Goal: Obtain resource: Download file/media

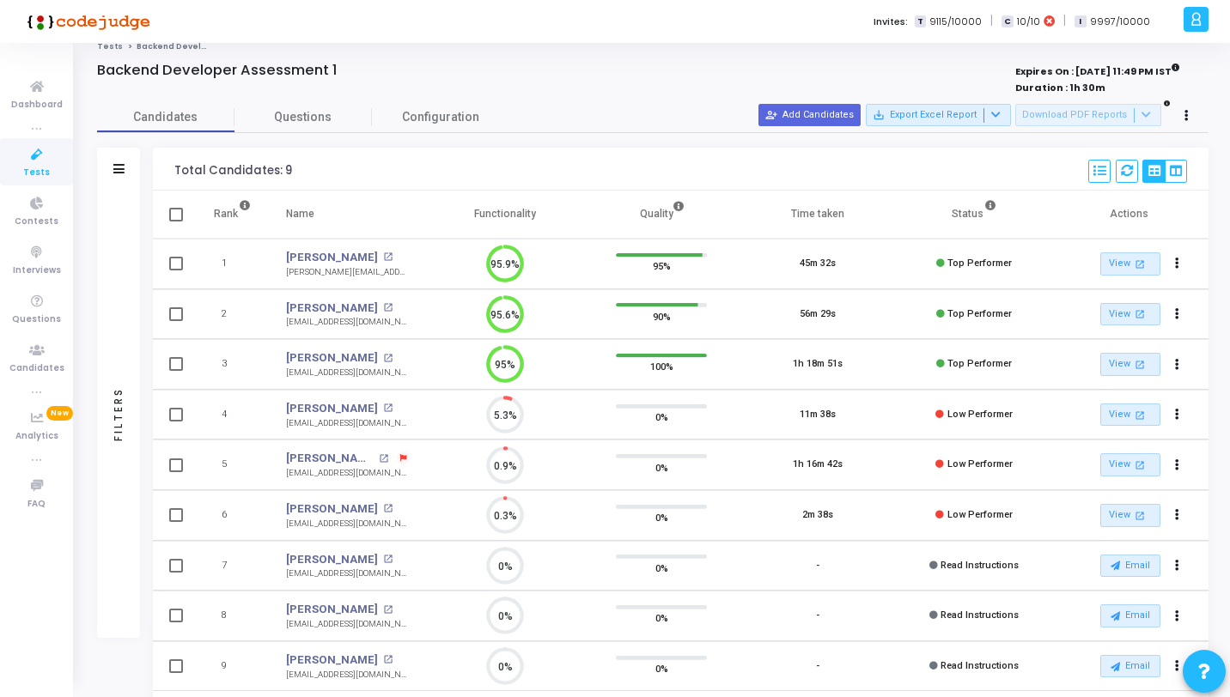
scroll to position [17, 0]
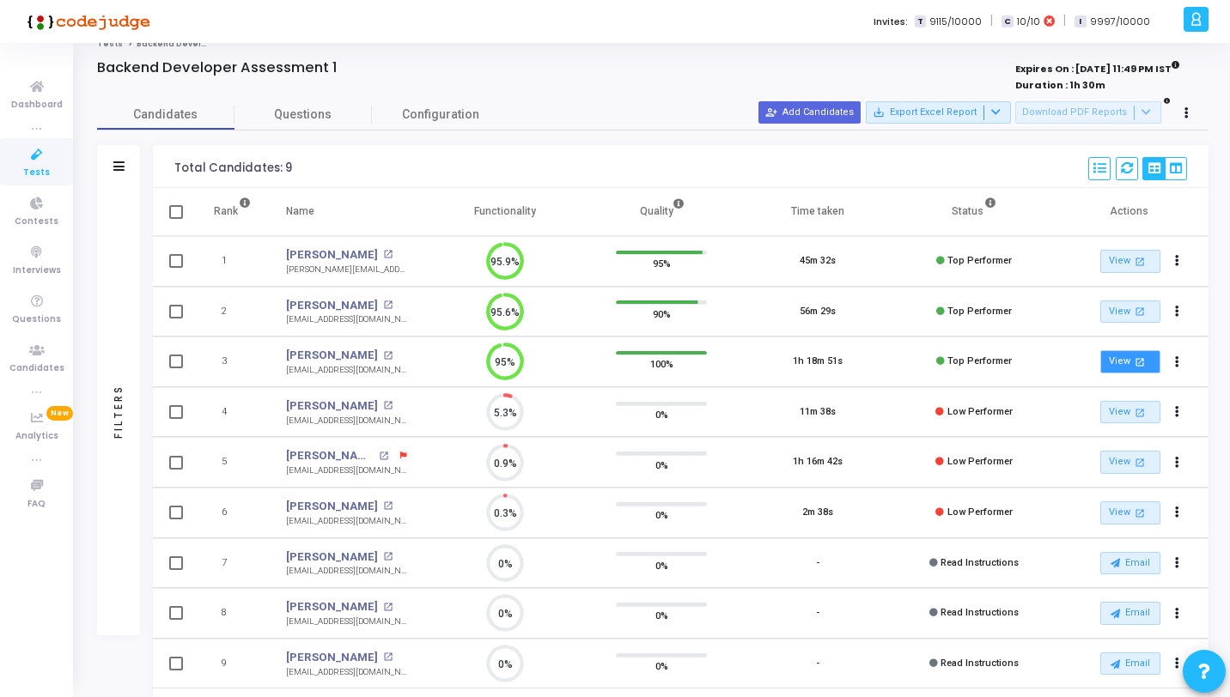
click at [1121, 367] on link "View open_in_new" at bounding box center [1130, 361] width 60 height 23
click at [1129, 307] on link "View open_in_new" at bounding box center [1130, 312] width 60 height 23
click at [1124, 360] on link "View open_in_new" at bounding box center [1130, 361] width 60 height 23
click at [1123, 253] on link "View open_in_new" at bounding box center [1130, 261] width 60 height 23
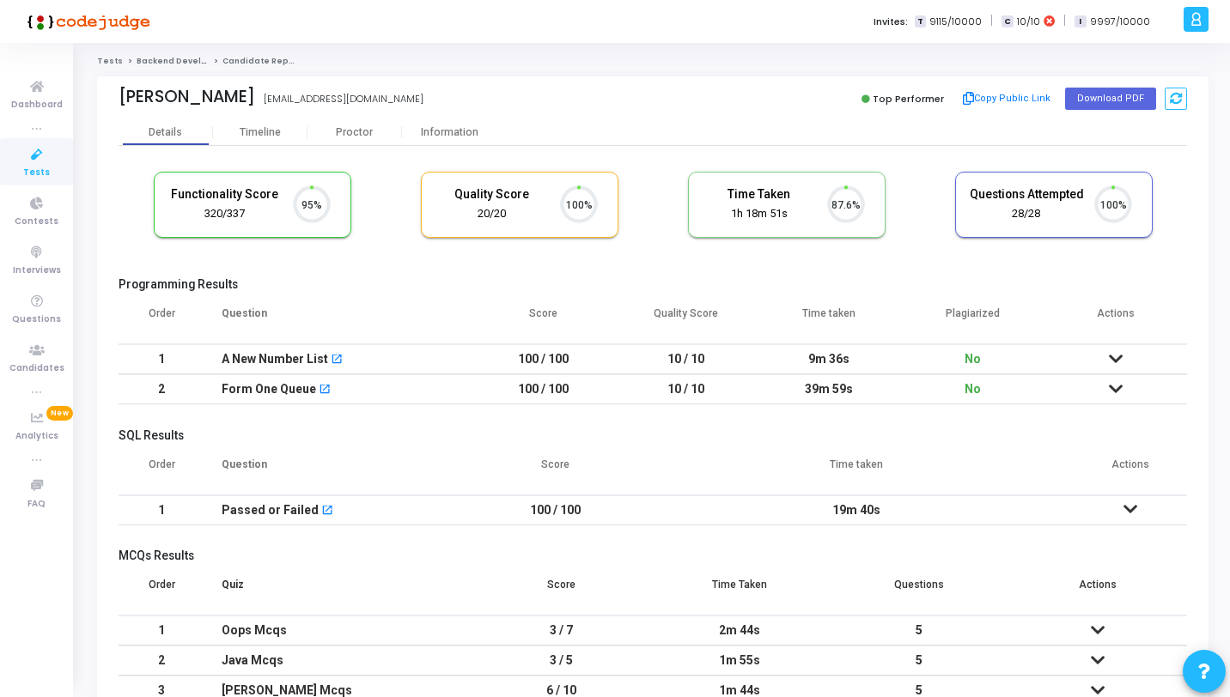
scroll to position [36, 44]
click at [461, 128] on div "Information" at bounding box center [449, 132] width 94 height 13
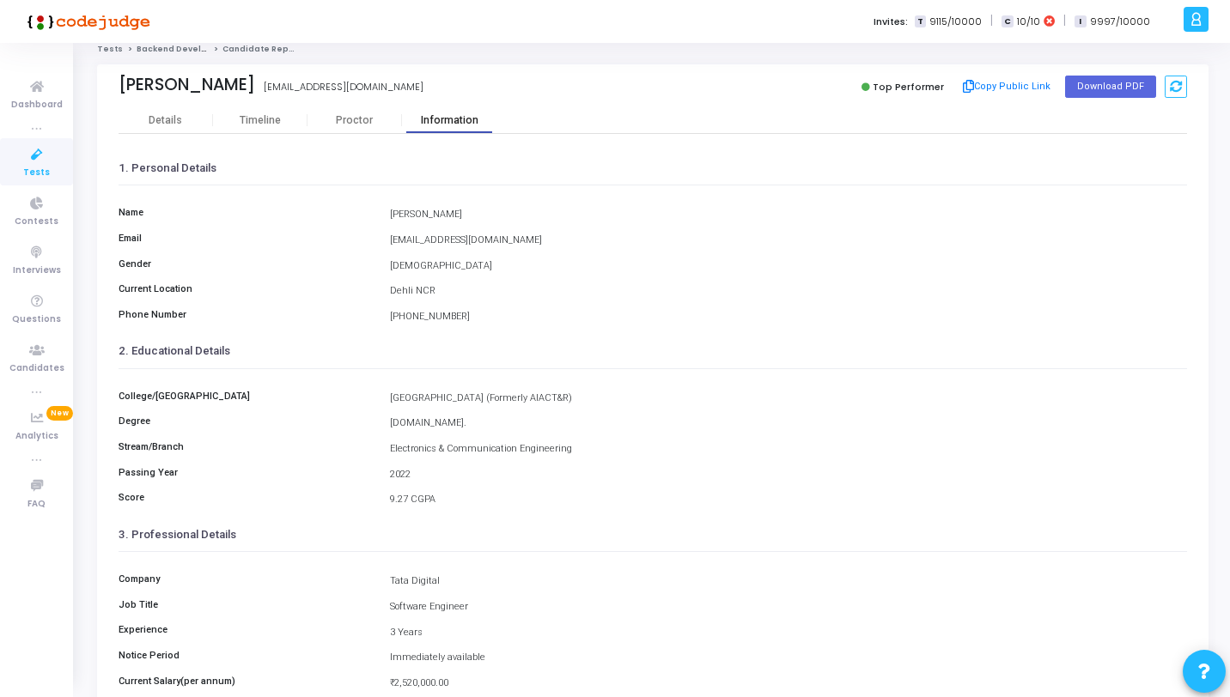
scroll to position [14, 0]
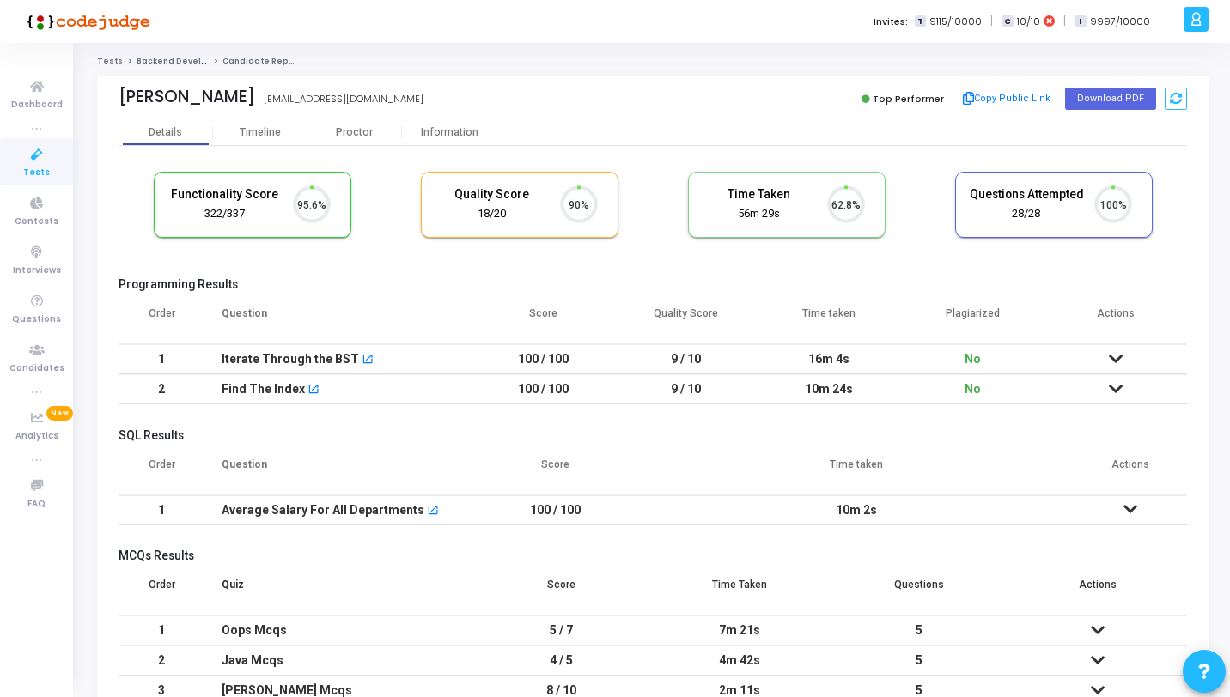
scroll to position [36, 44]
click at [455, 135] on div "Information" at bounding box center [449, 132] width 94 height 13
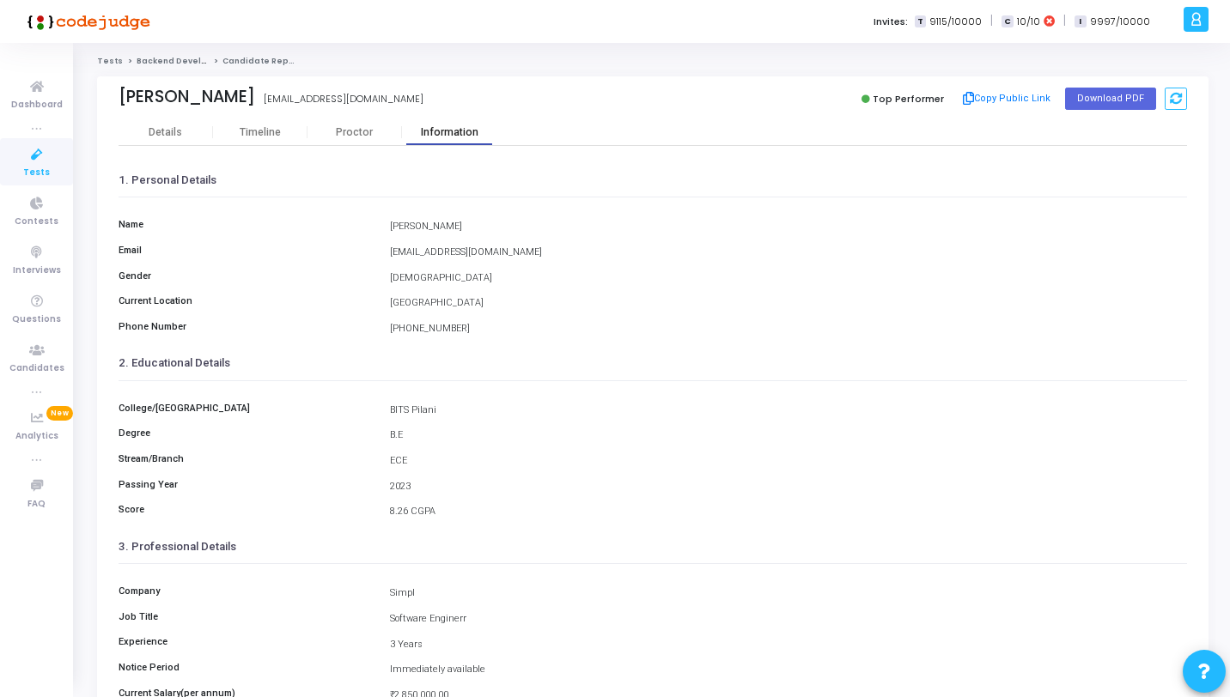
scroll to position [201, 0]
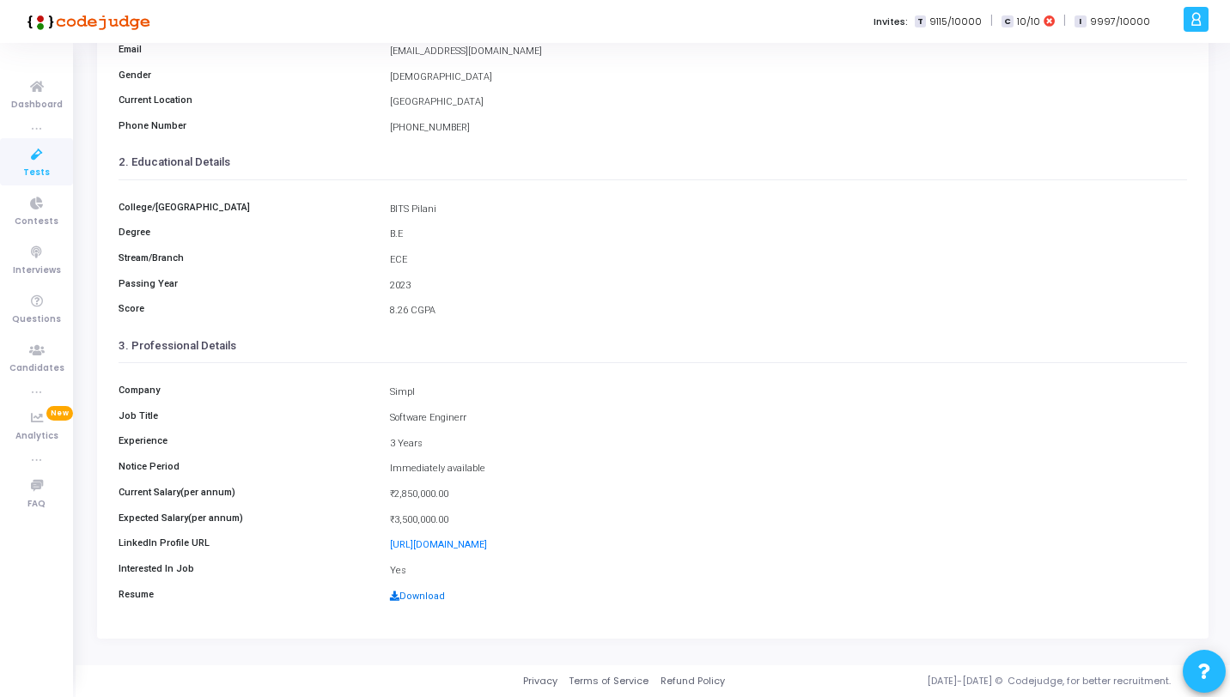
click at [418, 597] on link "Download" at bounding box center [417, 596] width 55 height 11
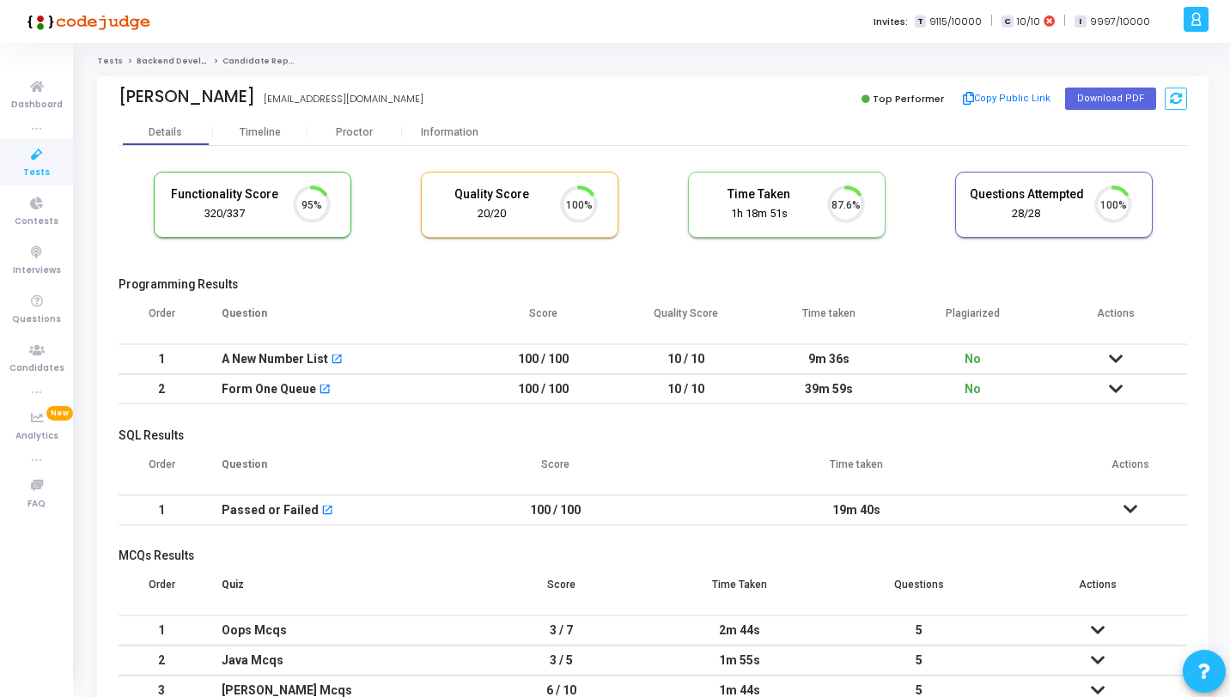
scroll to position [36, 44]
click at [466, 126] on div "Information" at bounding box center [449, 132] width 94 height 13
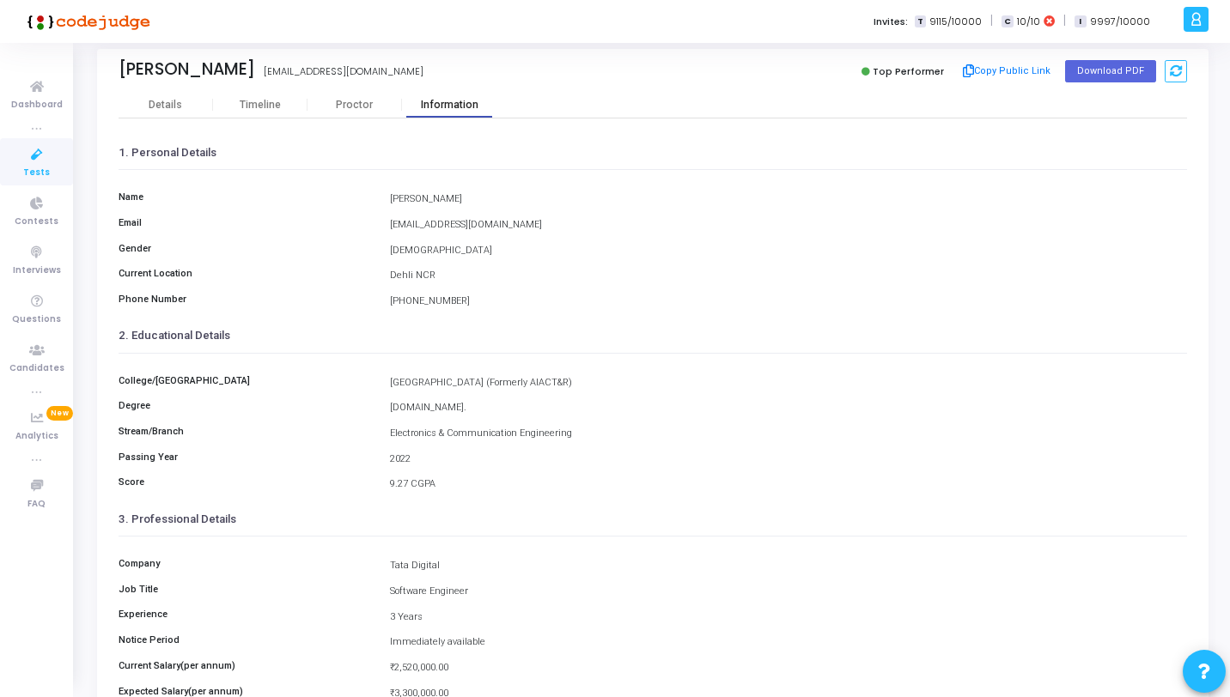
scroll to position [201, 0]
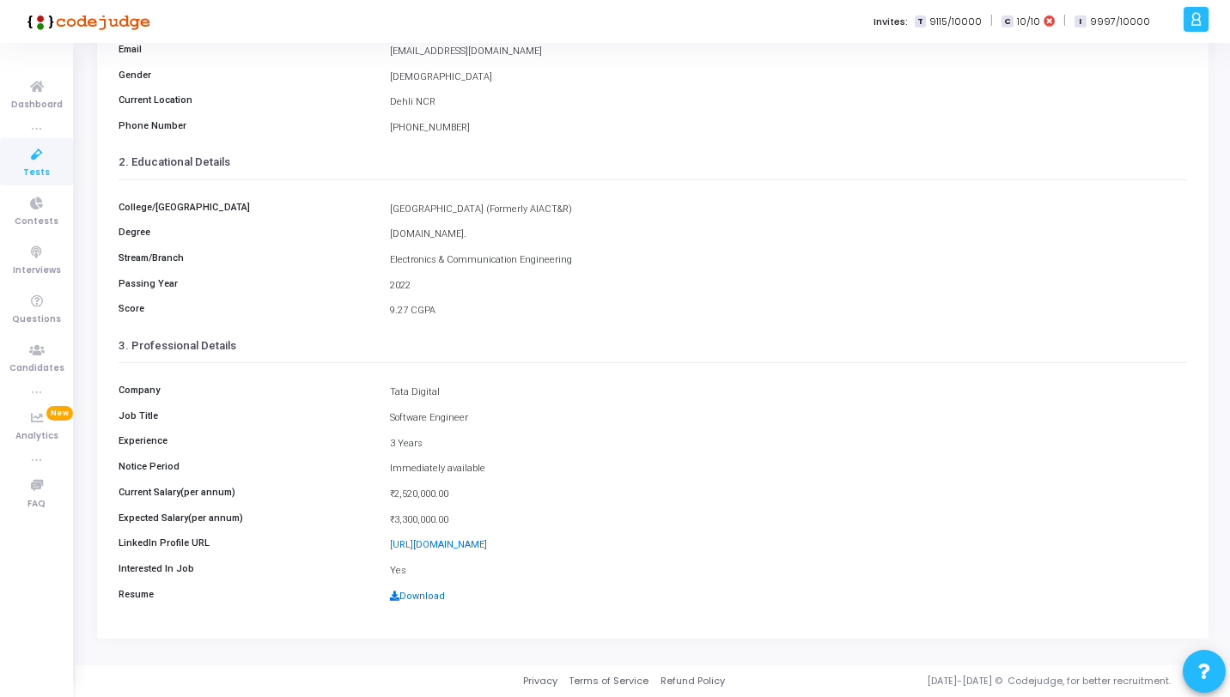
click at [428, 597] on link "Download" at bounding box center [417, 596] width 55 height 11
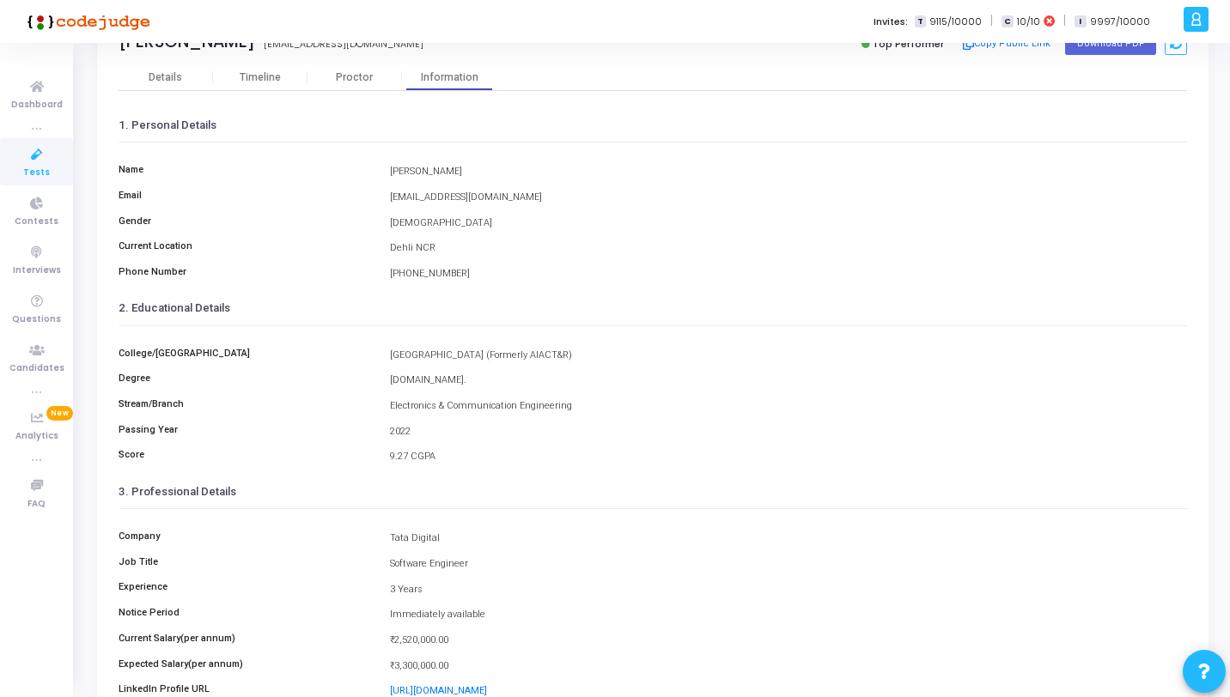
scroll to position [0, 0]
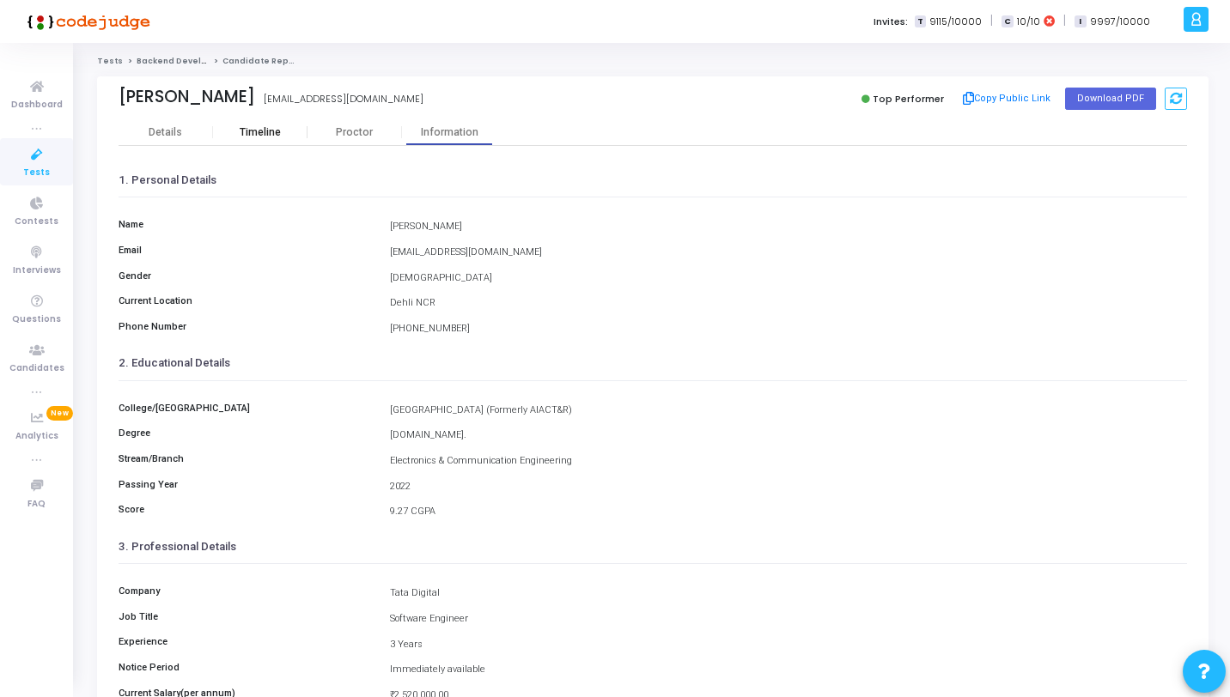
click at [272, 139] on div "Timeline" at bounding box center [260, 132] width 94 height 26
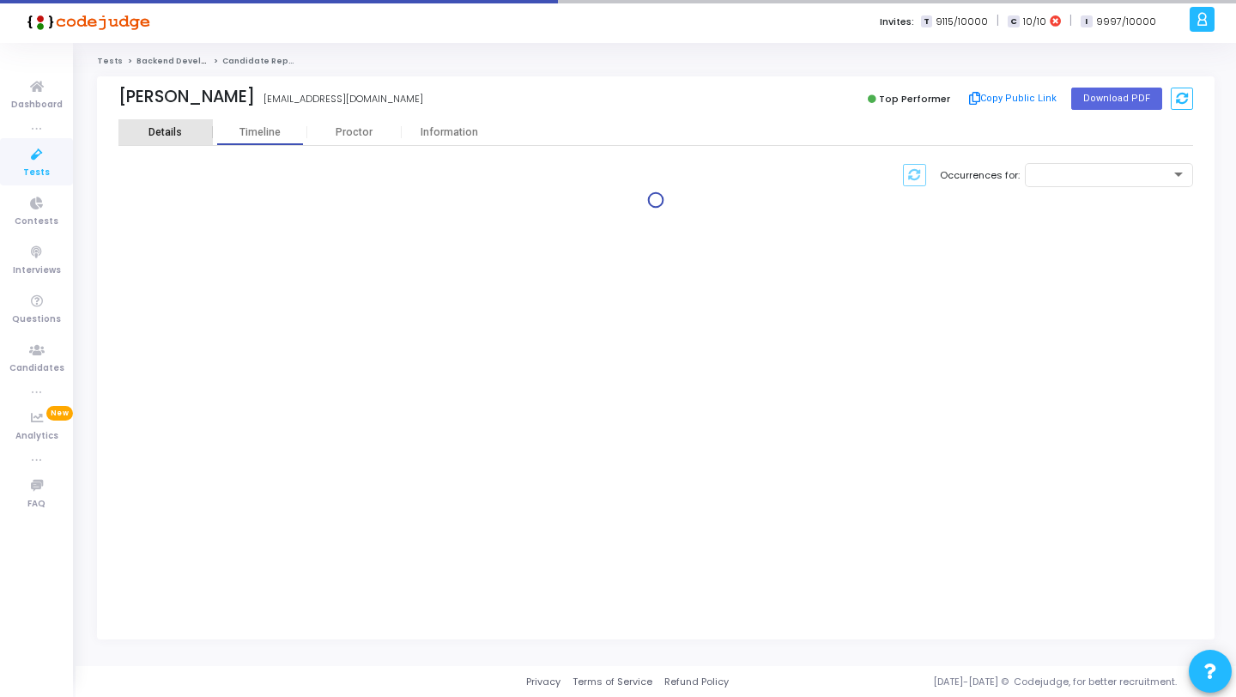
click at [177, 142] on div "Details" at bounding box center [165, 132] width 94 height 26
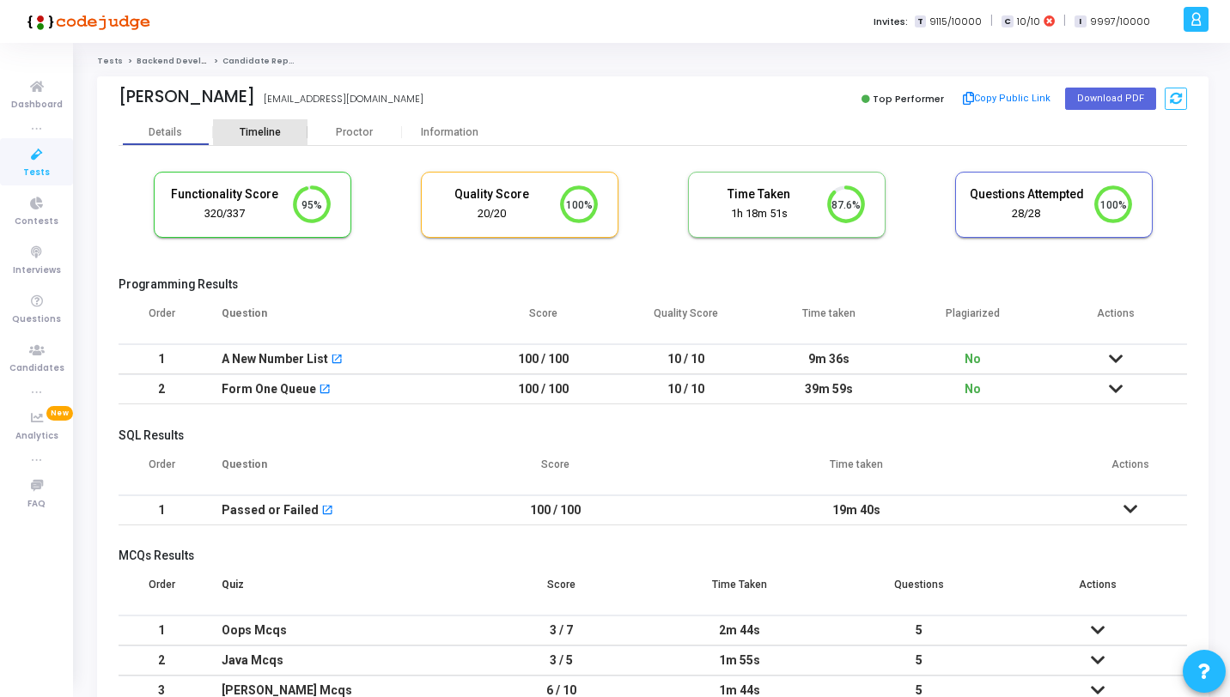
click at [264, 125] on div "Timeline" at bounding box center [260, 132] width 94 height 26
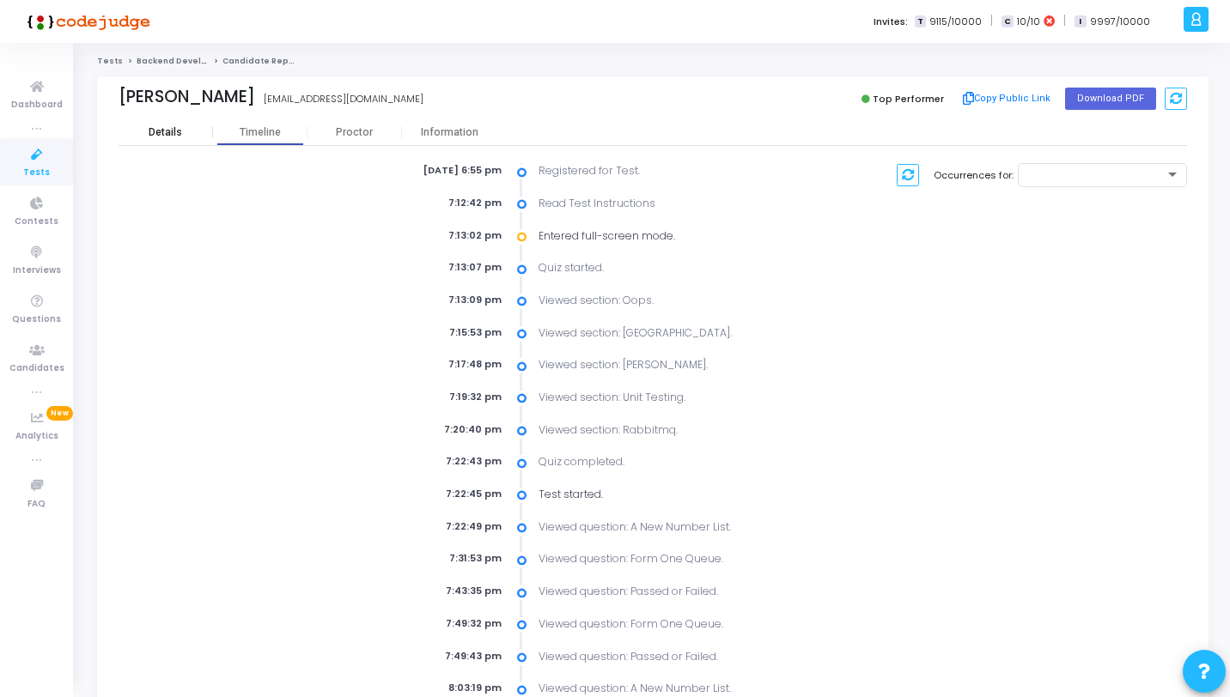
click at [195, 136] on div "Details" at bounding box center [165, 132] width 94 height 13
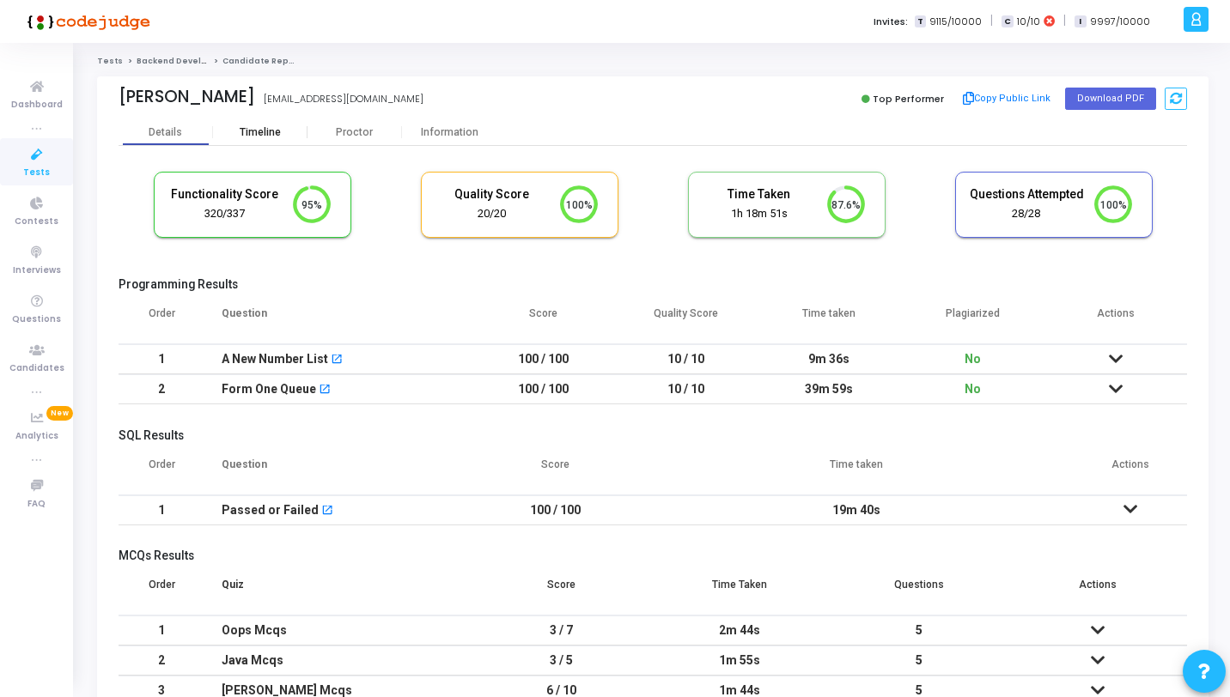
click at [260, 126] on div "Timeline" at bounding box center [260, 132] width 41 height 13
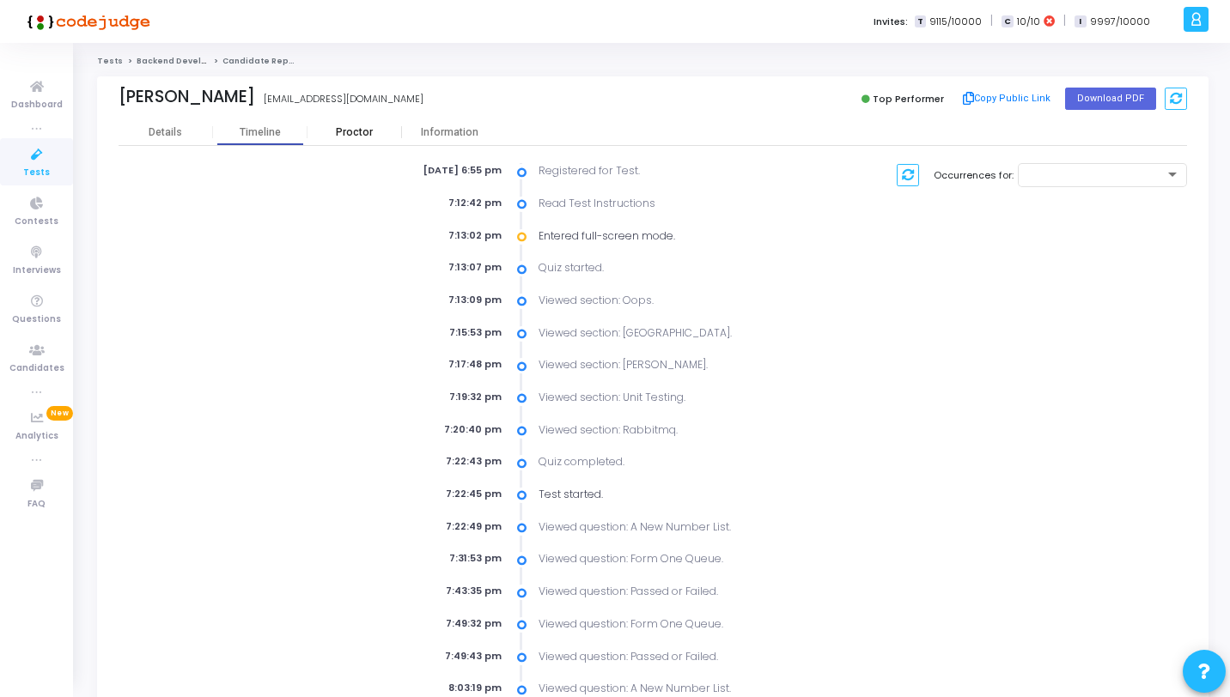
click at [349, 138] on div "Proctor" at bounding box center [354, 132] width 94 height 13
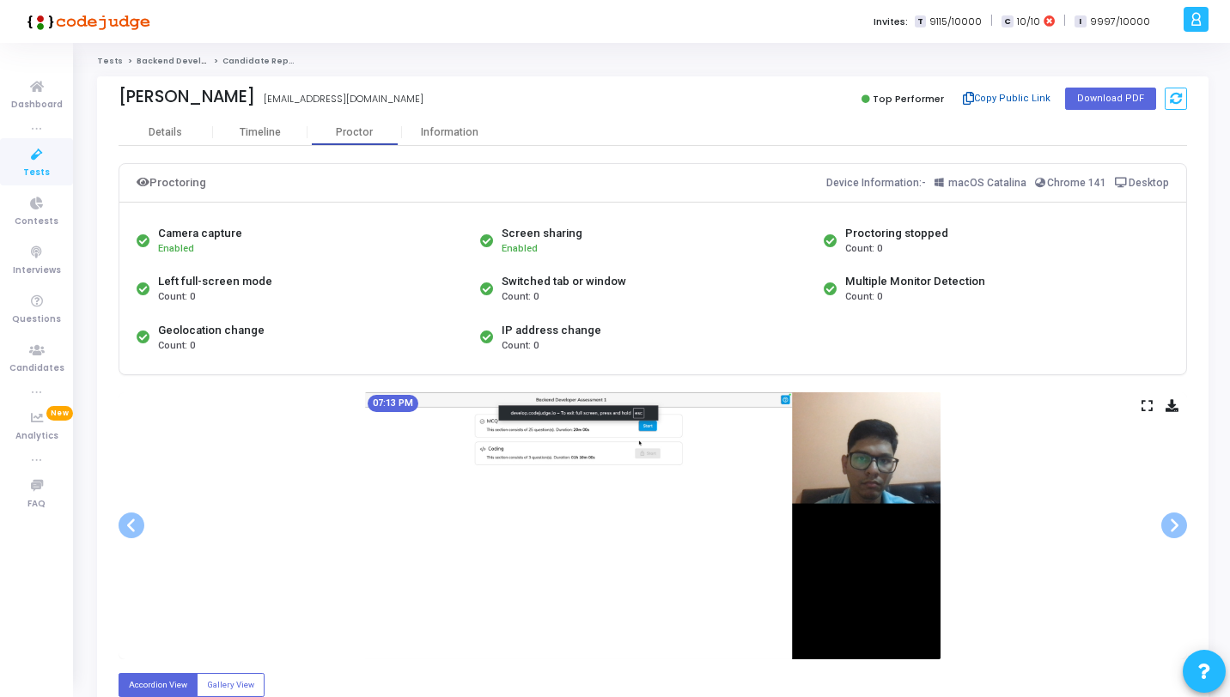
click at [971, 96] on icon at bounding box center [968, 98] width 11 height 9
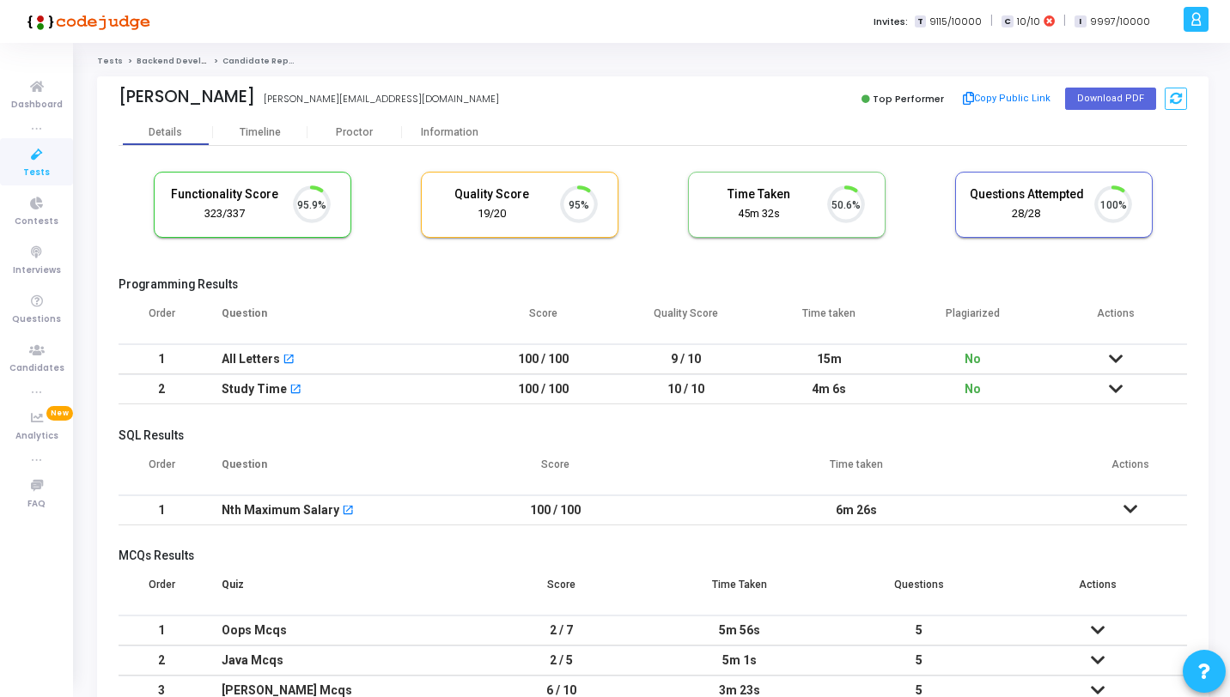
scroll to position [36, 44]
click at [463, 130] on div "Information" at bounding box center [449, 132] width 94 height 13
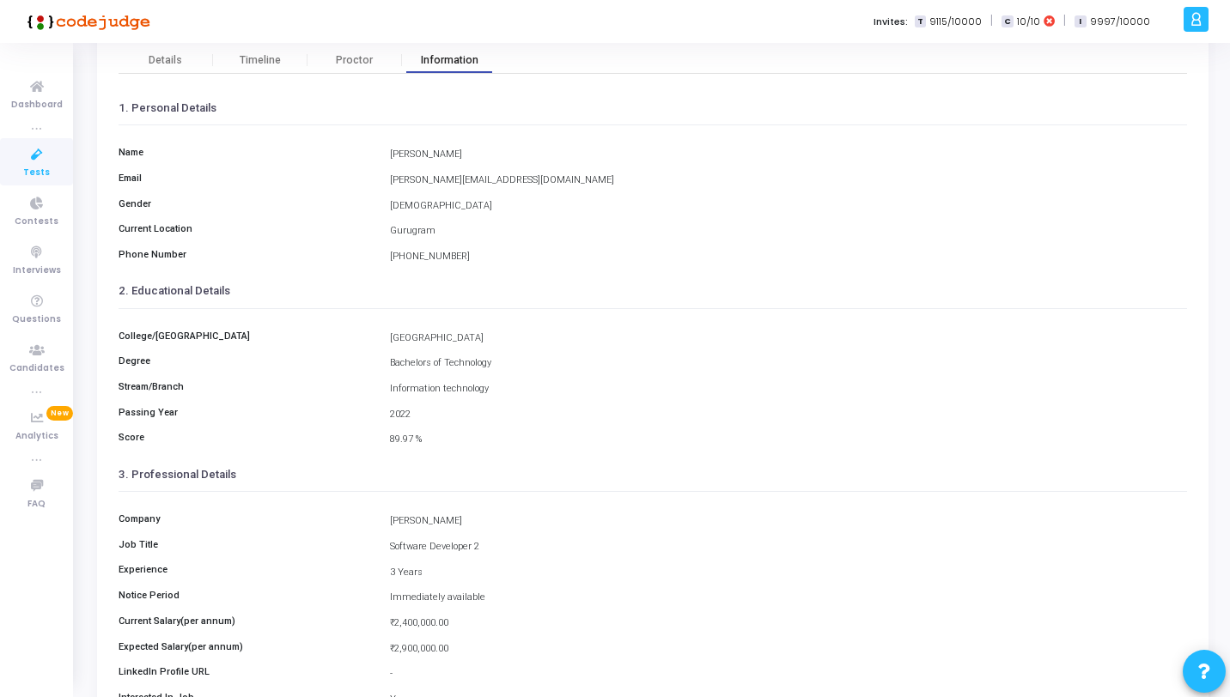
scroll to position [201, 0]
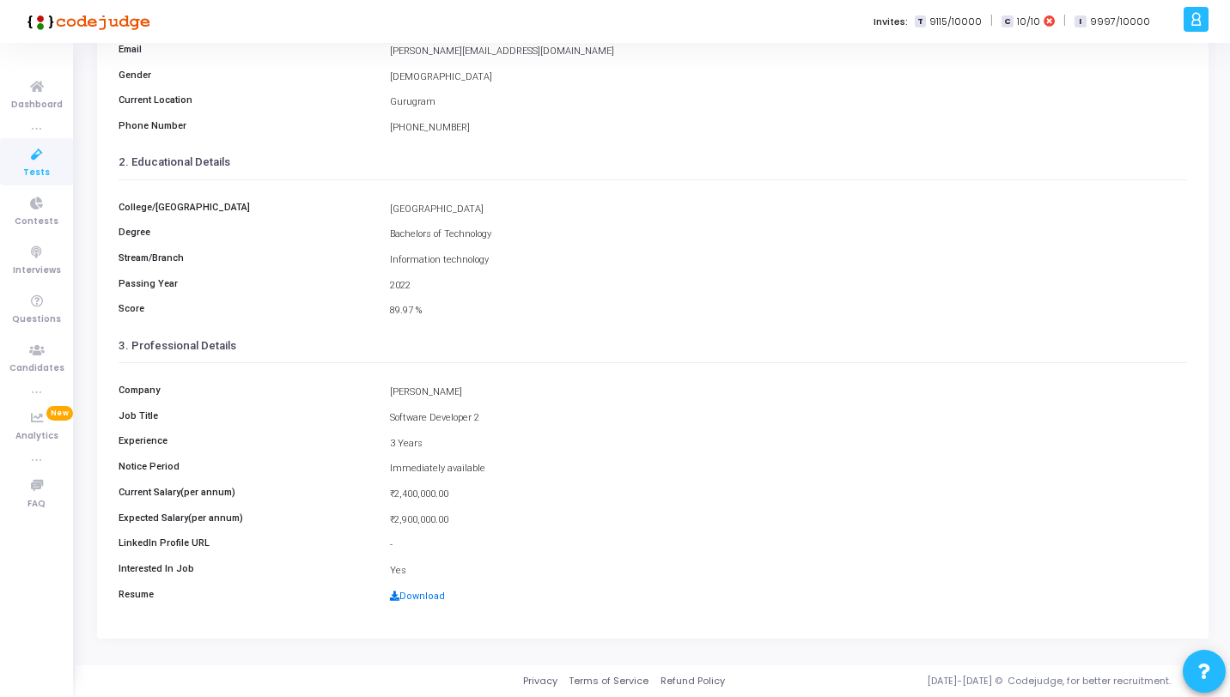
click at [415, 599] on link "Download" at bounding box center [417, 596] width 55 height 11
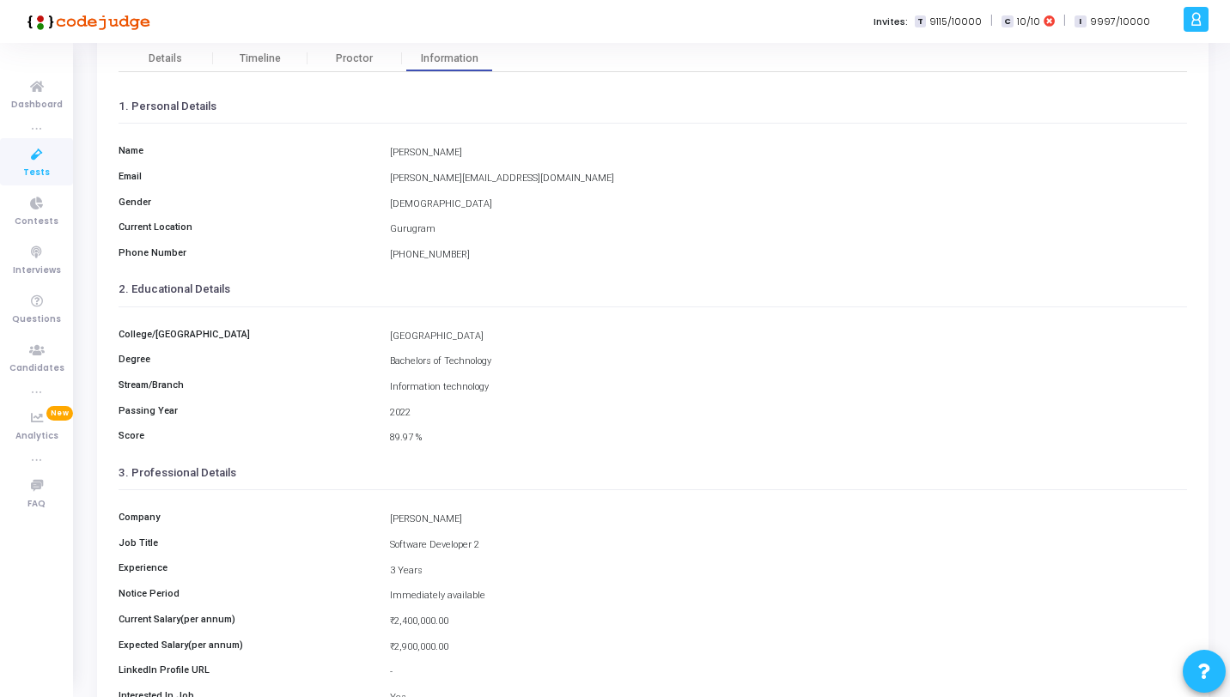
scroll to position [0, 0]
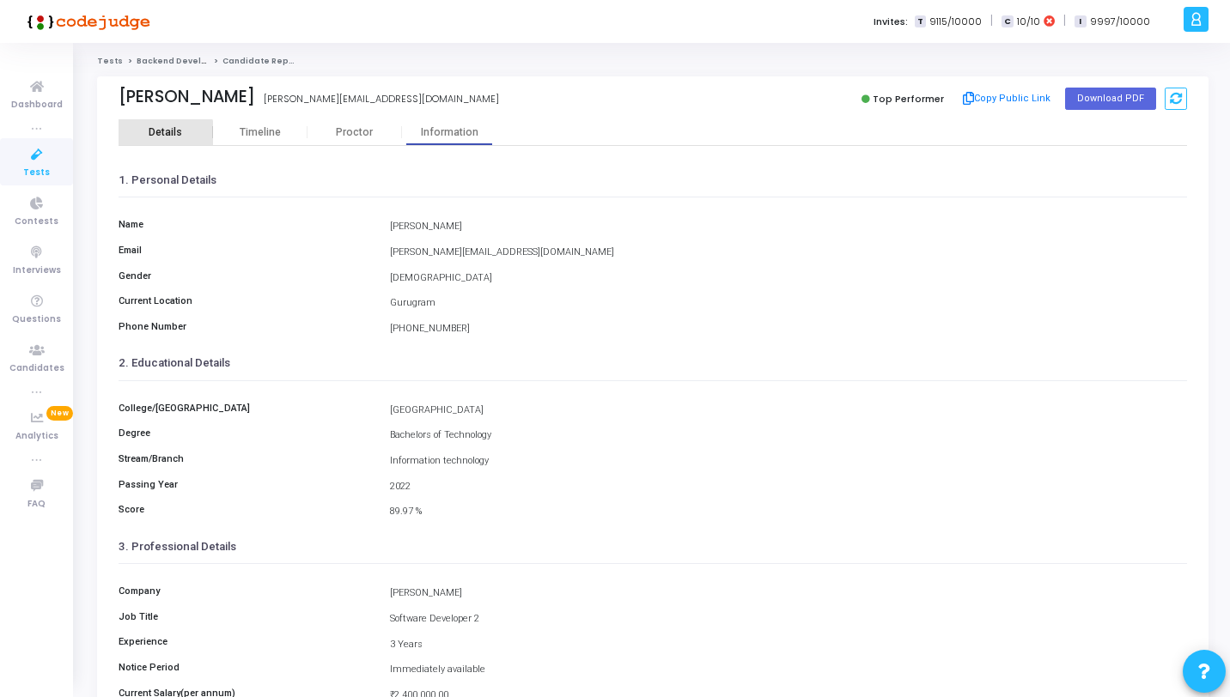
click at [165, 137] on div "Details" at bounding box center [165, 132] width 33 height 13
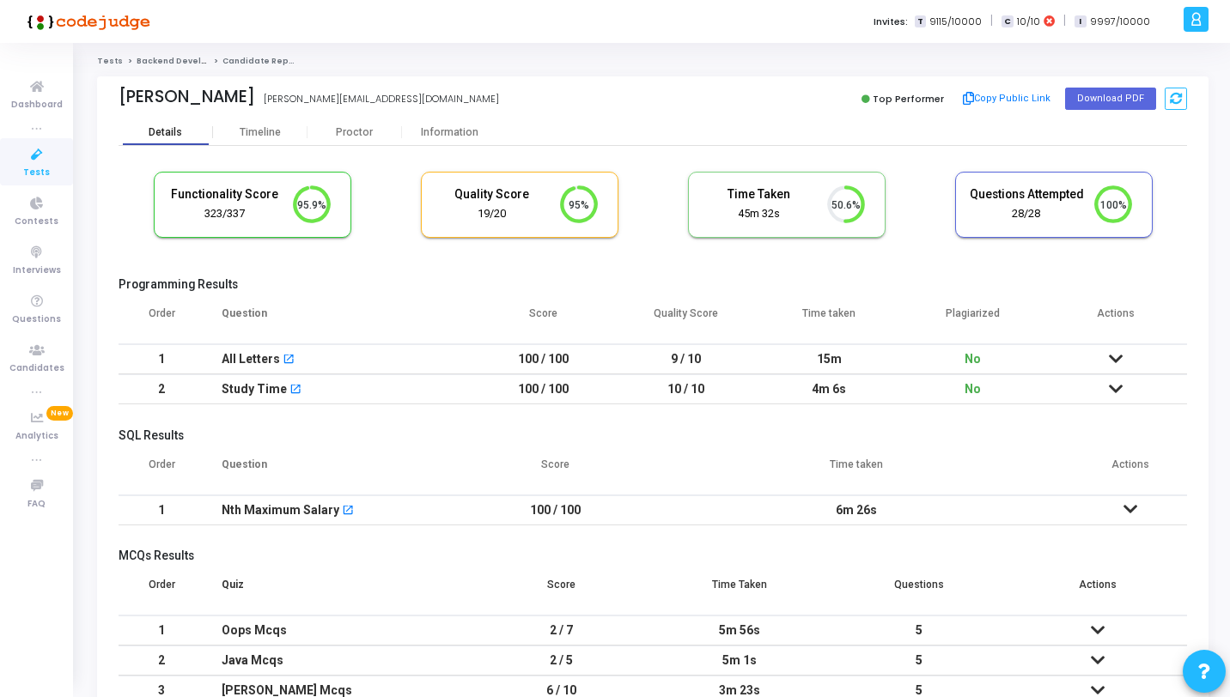
scroll to position [36, 44]
